Goal: Information Seeking & Learning: Learn about a topic

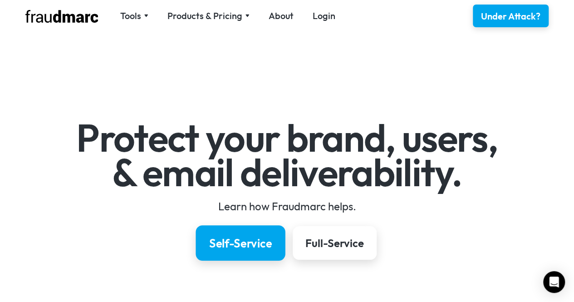
click at [234, 242] on div "Self-Service" at bounding box center [240, 242] width 63 height 15
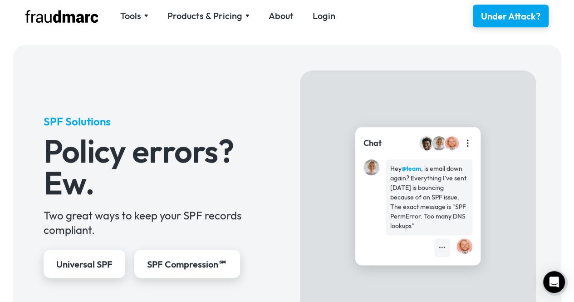
scroll to position [332, 0]
click at [199, 261] on div "SPF Compression℠" at bounding box center [187, 263] width 84 height 13
